Goal: Task Accomplishment & Management: Manage account settings

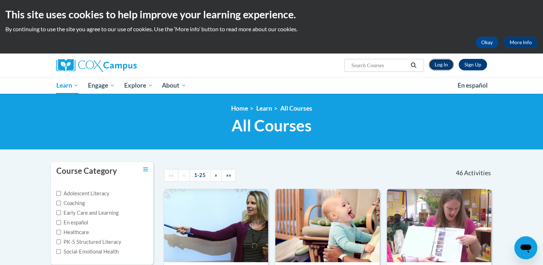
click at [448, 62] on link "Log In" at bounding box center [441, 64] width 25 height 11
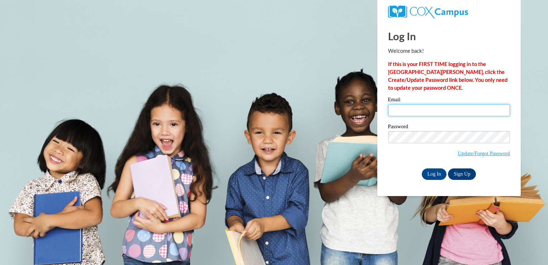
click at [479, 108] on input "Email" at bounding box center [449, 110] width 122 height 12
type input "sburkesa@student.westgatech.edu"
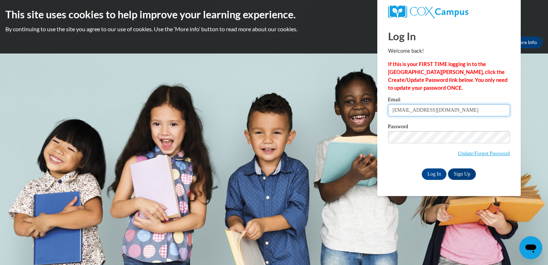
click at [484, 111] on input "sburkesa@student.westgatech.edu" at bounding box center [449, 110] width 122 height 12
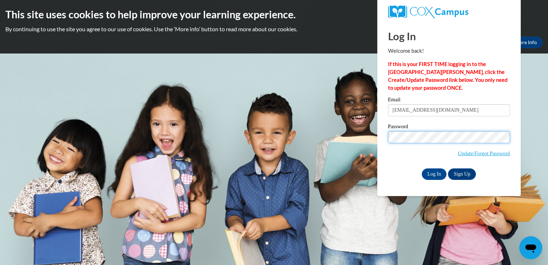
click at [422, 168] on input "Log In" at bounding box center [434, 173] width 25 height 11
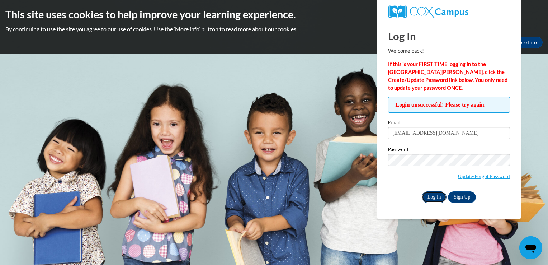
click at [435, 197] on input "Log In" at bounding box center [434, 196] width 25 height 11
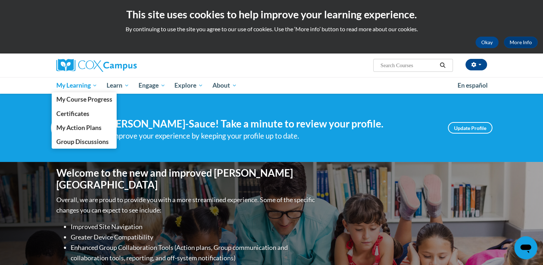
click at [86, 88] on span "My Learning" at bounding box center [76, 85] width 41 height 9
click at [103, 100] on span "My Course Progress" at bounding box center [84, 99] width 56 height 8
